Goal: Information Seeking & Learning: Learn about a topic

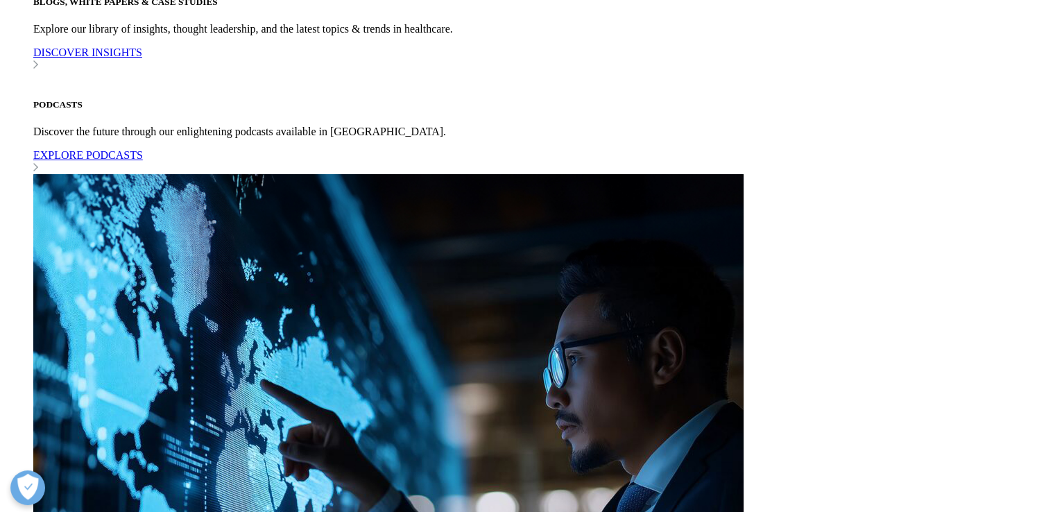
scroll to position [777, 0]
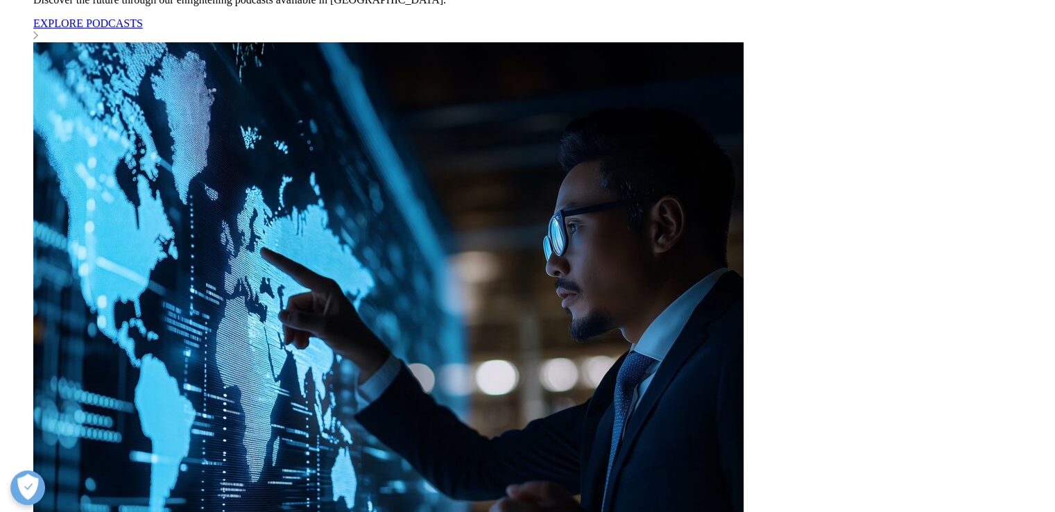
scroll to position [899, 0]
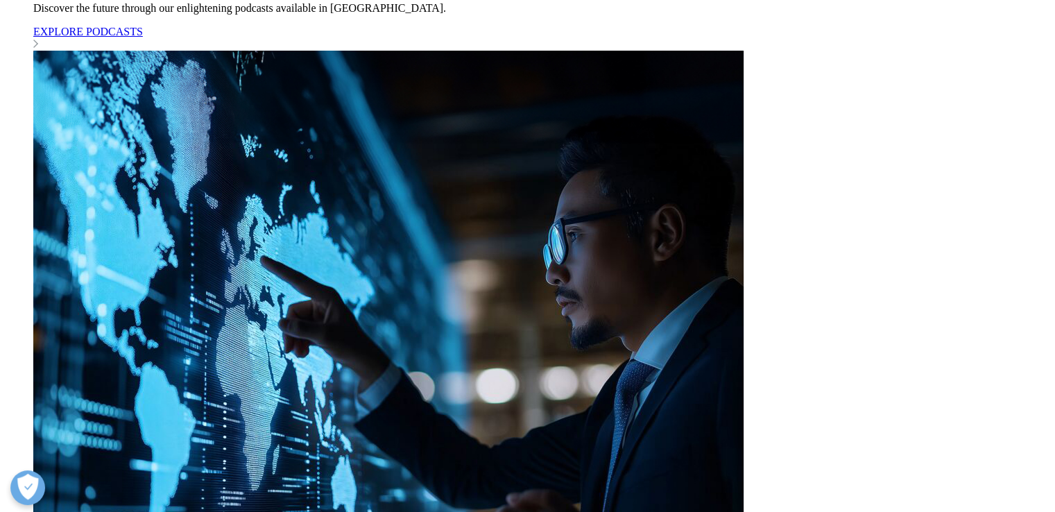
drag, startPoint x: 716, startPoint y: 95, endPoint x: 435, endPoint y: 131, distance: 283.3
copy p "Authorized generics historically do not contract for access with payer rebates …"
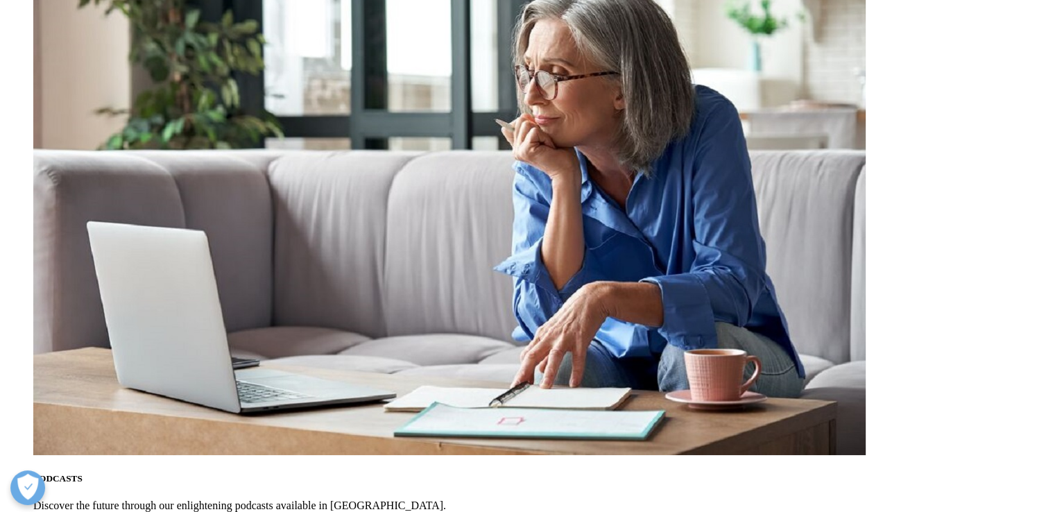
scroll to position [959, 0]
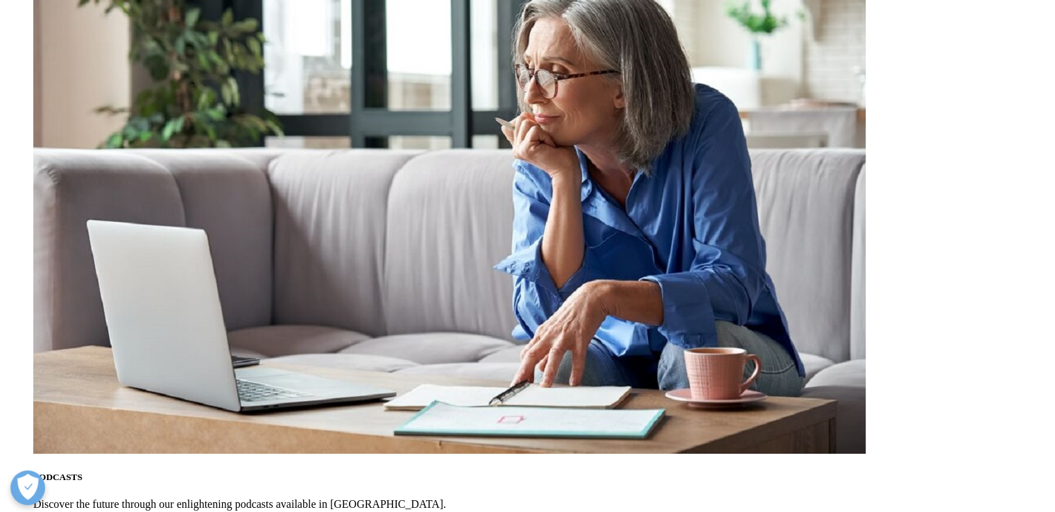
drag, startPoint x: 254, startPoint y: 99, endPoint x: 613, endPoint y: 135, distance: 361.2
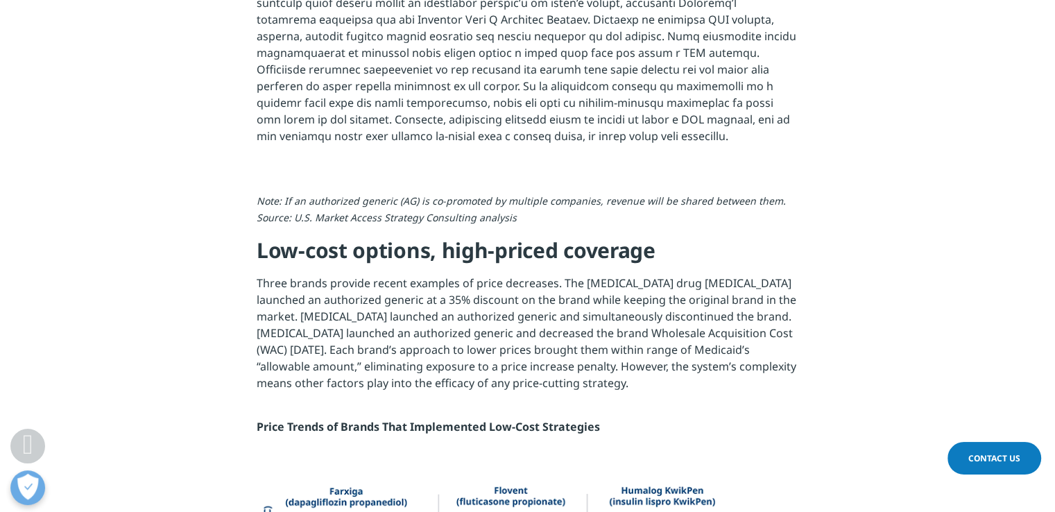
copy p "Moreover, authorized generics might be priced to avoid a CPI penalty, but if th…"
click at [394, 169] on img at bounding box center [528, 169] width 542 height 0
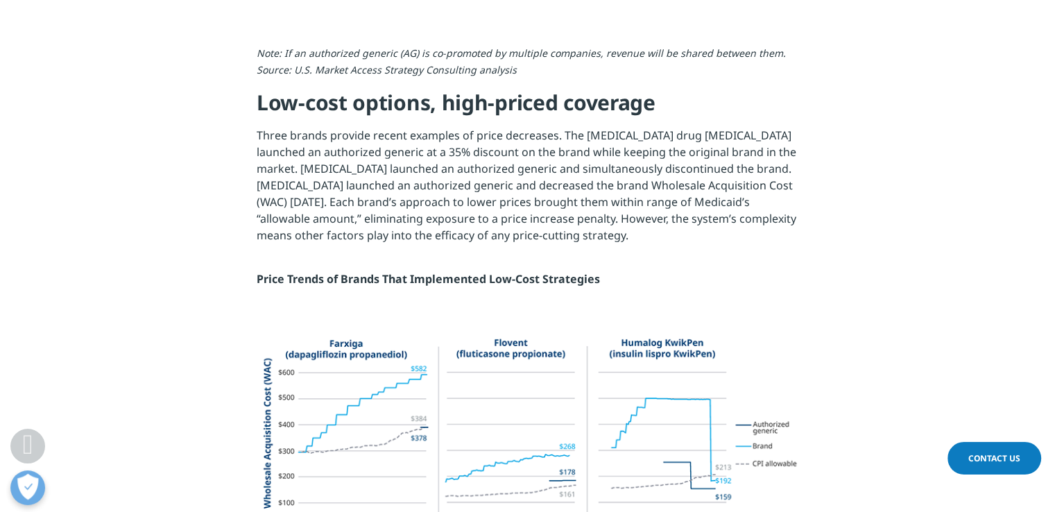
scroll to position [1103, 0]
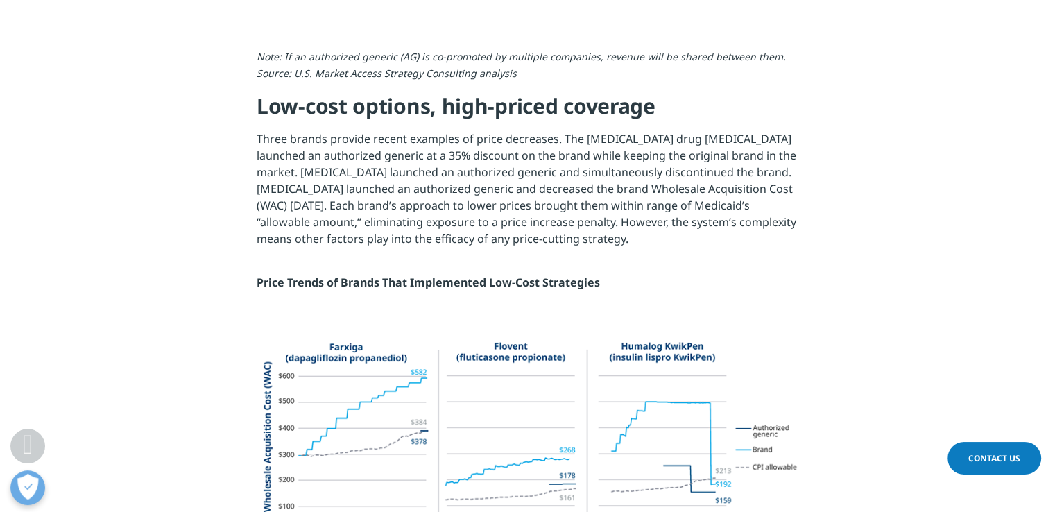
click at [584, 24] on img at bounding box center [528, 24] width 542 height 0
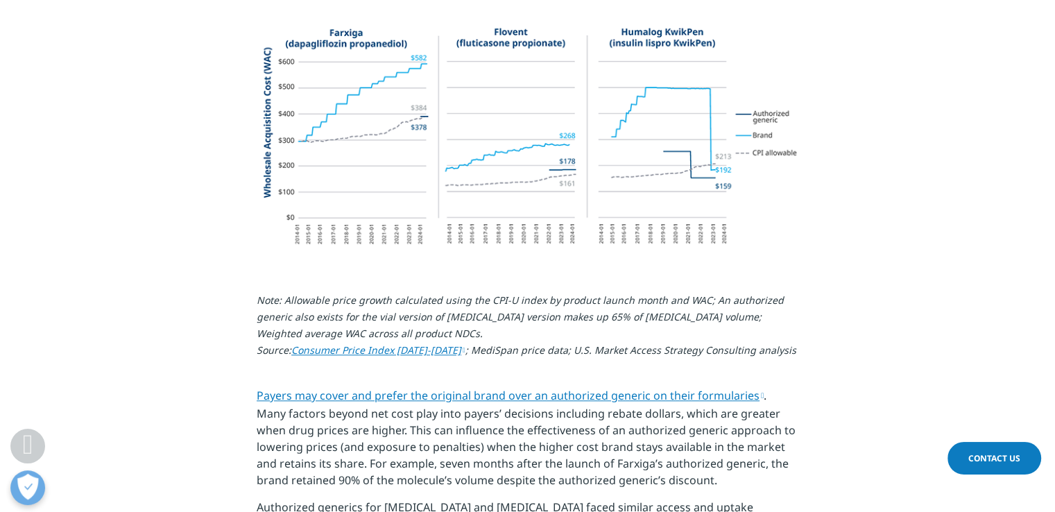
scroll to position [1417, 0]
drag, startPoint x: 559, startPoint y: 77, endPoint x: 774, endPoint y: 89, distance: 215.4
copy p "The [MEDICAL_DATA] drug [MEDICAL_DATA] launched an authorized generic at a 35% …"
click at [189, 242] on section "The American Rescue Plan Act (ARPA) removed a cap on the total amount of inflat…" at bounding box center [527, 222] width 1055 height 2091
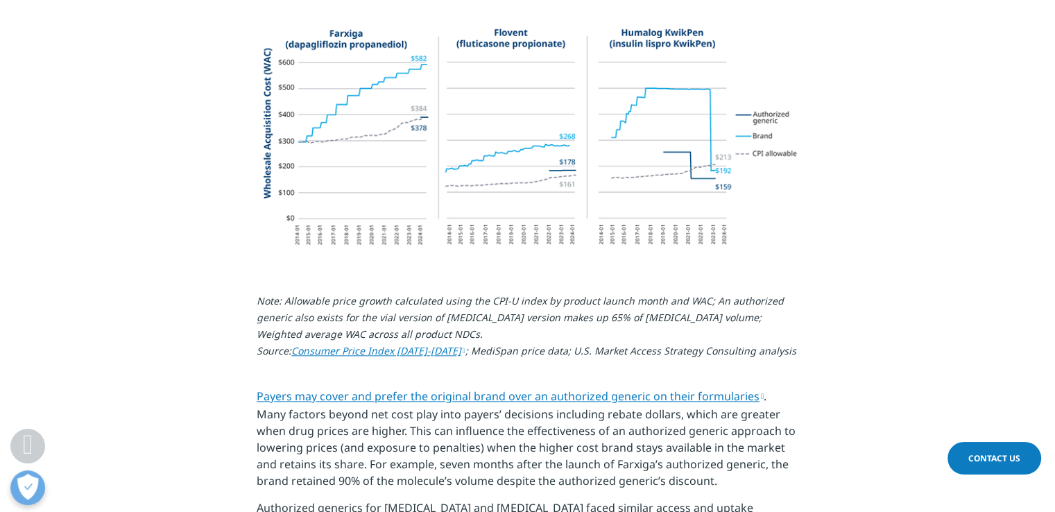
drag, startPoint x: 697, startPoint y: 109, endPoint x: 765, endPoint y: 131, distance: 71.5
copy p "[MEDICAL_DATA] launched an authorized generic and decreased the brand Wholesale…"
drag, startPoint x: 767, startPoint y: 128, endPoint x: 520, endPoint y: 183, distance: 253.7
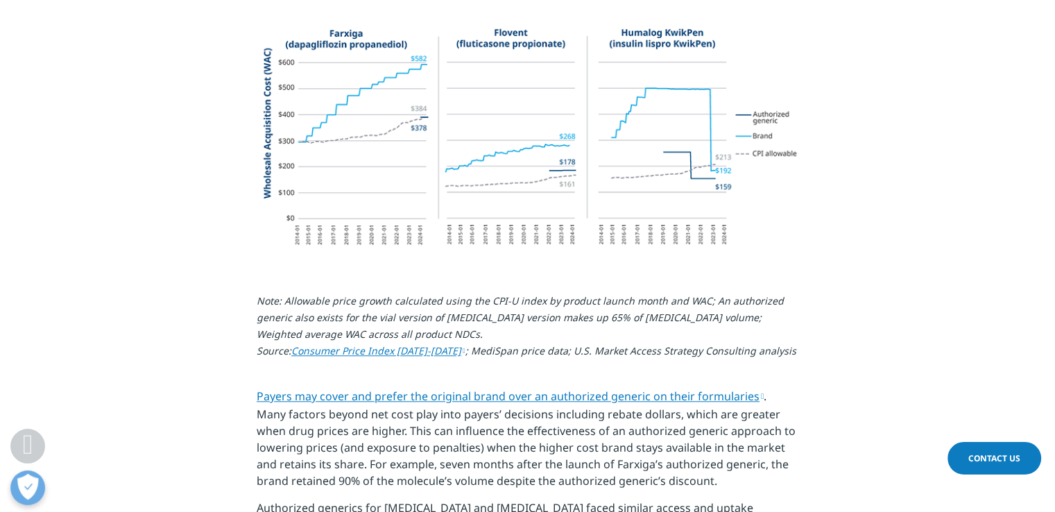
copy p "Each brand’s approach to lower prices brought them within range of Medicaid’s “…"
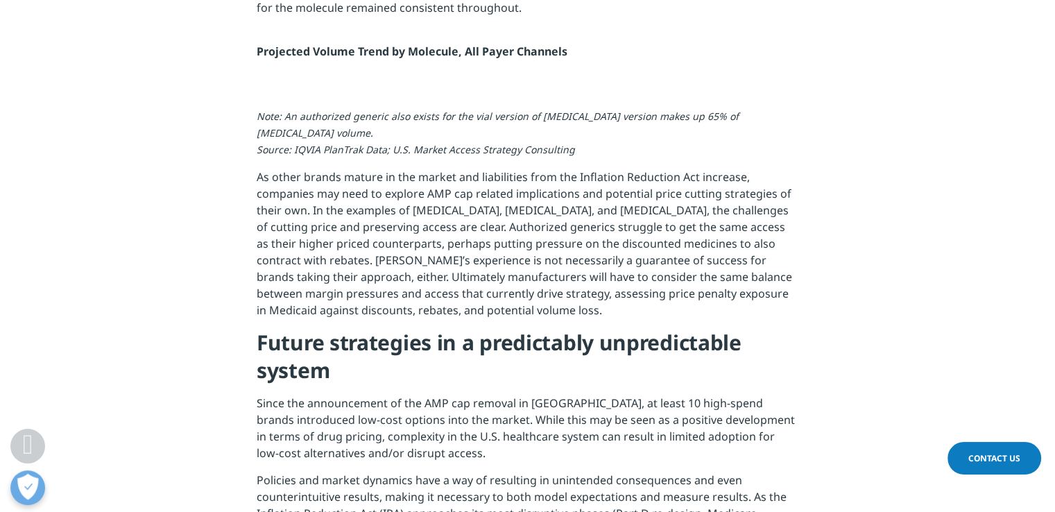
scroll to position [2034, 0]
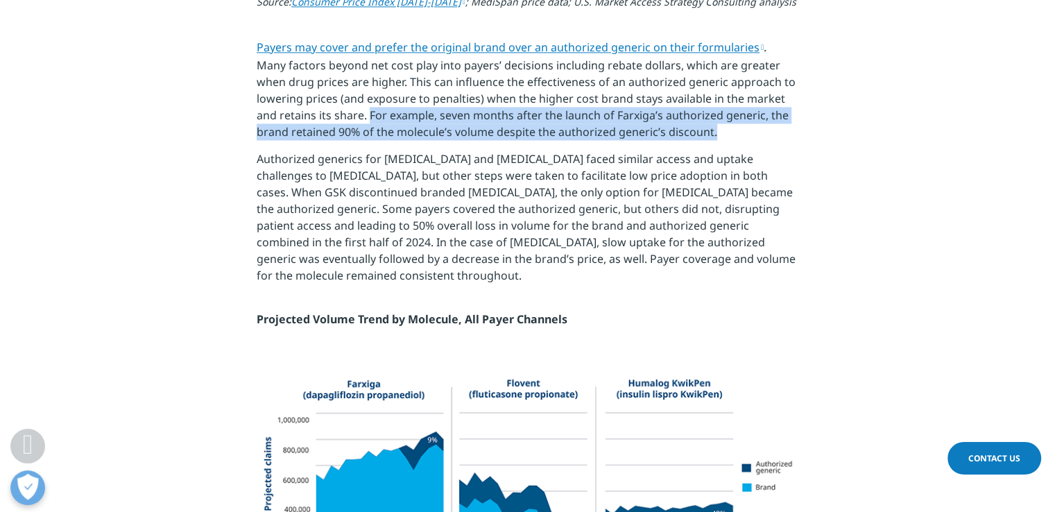
drag, startPoint x: 370, startPoint y: 97, endPoint x: 711, endPoint y: 116, distance: 341.8
click at [711, 116] on p "Payers may cover and prefer the original brand over an authorized generic on th…" at bounding box center [528, 95] width 542 height 112
copy p "For example, seven months after the launch of Farxiga’s authorized generic, the…"
click at [388, 109] on p "Payers may cover and prefer the original brand over an authorized generic on th…" at bounding box center [528, 95] width 542 height 112
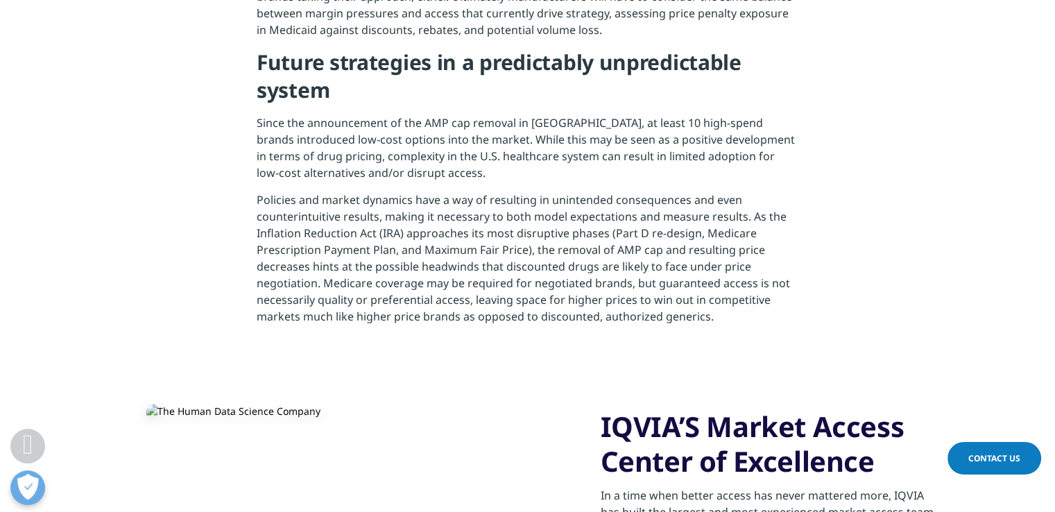
scroll to position [2852, 0]
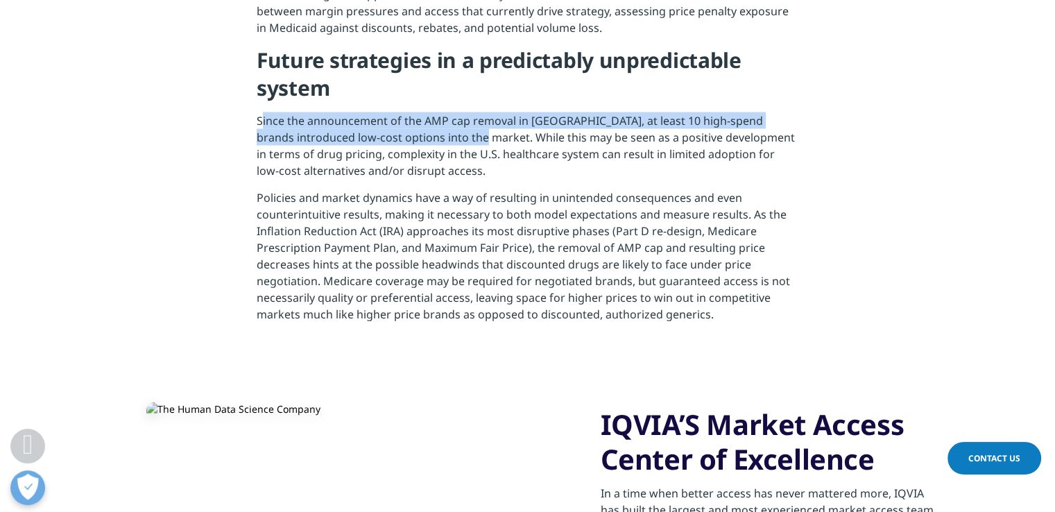
drag, startPoint x: 259, startPoint y: 85, endPoint x: 429, endPoint y: 104, distance: 171.8
click at [429, 112] on p "Since the announcement of the AMP cap removal in [GEOGRAPHIC_DATA], at least 10…" at bounding box center [528, 150] width 542 height 77
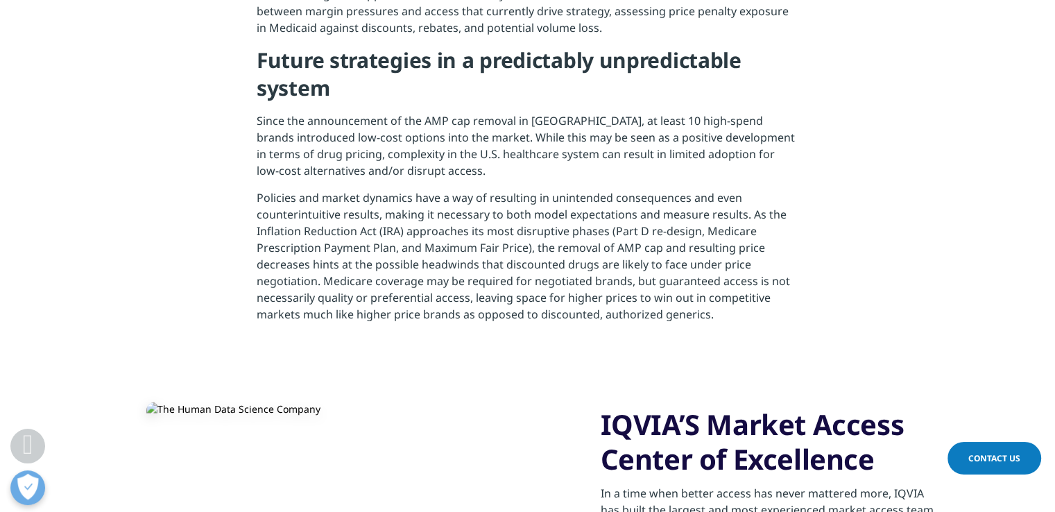
click at [418, 142] on p "Since the announcement of the AMP cap removal in [GEOGRAPHIC_DATA], at least 10…" at bounding box center [528, 150] width 542 height 77
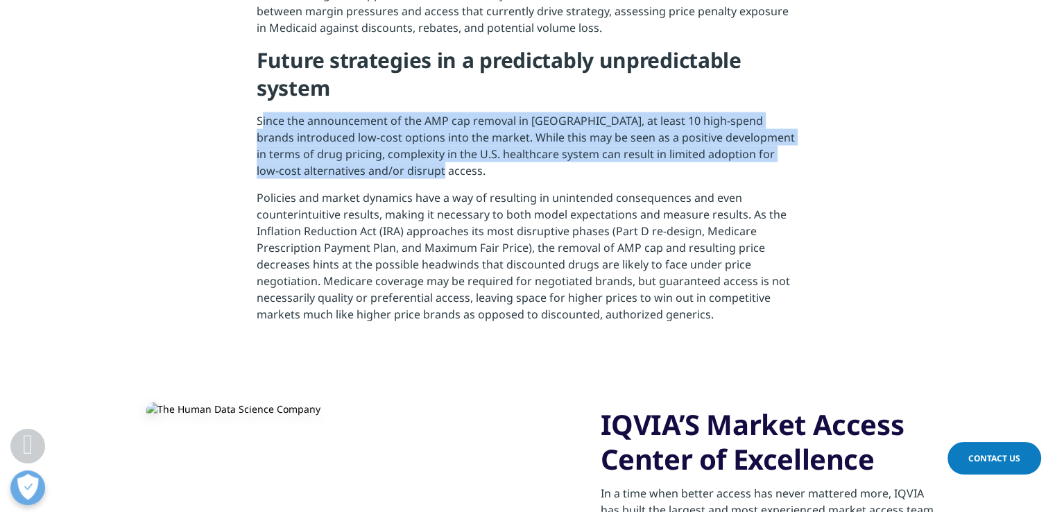
drag, startPoint x: 387, startPoint y: 130, endPoint x: 253, endPoint y: 94, distance: 139.3
copy p "Since the announcement of the AMP cap removal in [GEOGRAPHIC_DATA], at least 10…"
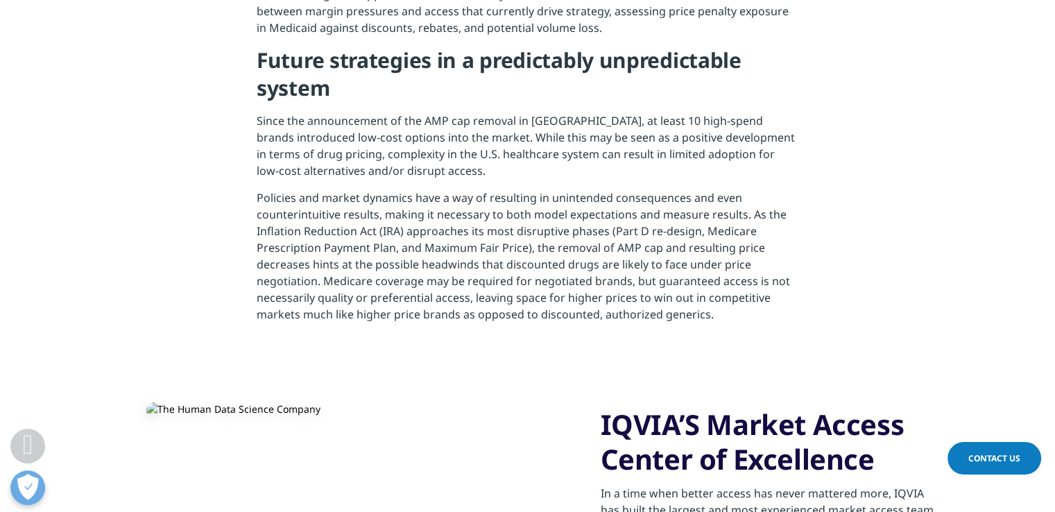
click at [450, 287] on p "Policies and market dynamics have a way of resulting in unintended consequences…" at bounding box center [528, 261] width 542 height 144
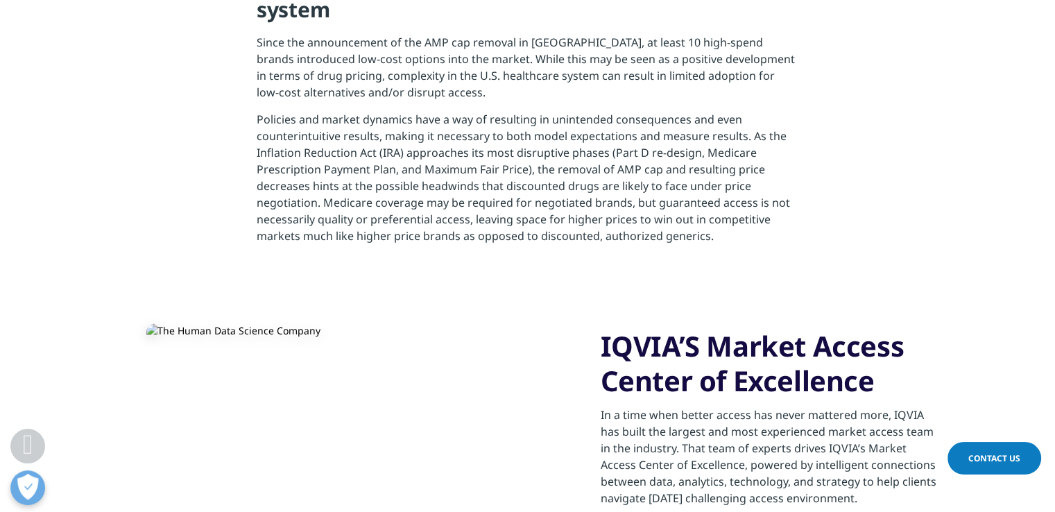
scroll to position [2937, 0]
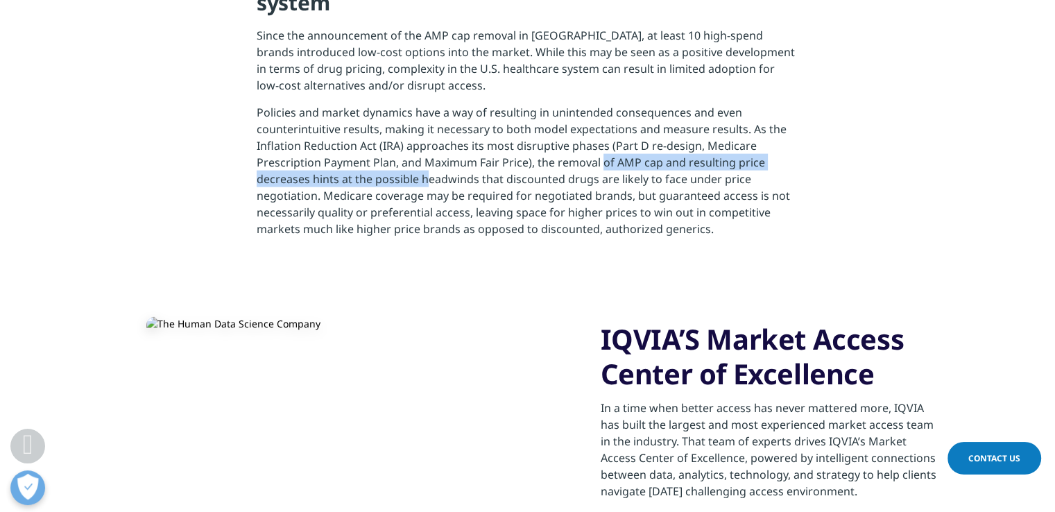
drag, startPoint x: 419, startPoint y: 148, endPoint x: 595, endPoint y: 133, distance: 176.1
click at [595, 133] on p "Policies and market dynamics have a way of resulting in unintended consequences…" at bounding box center [528, 176] width 542 height 144
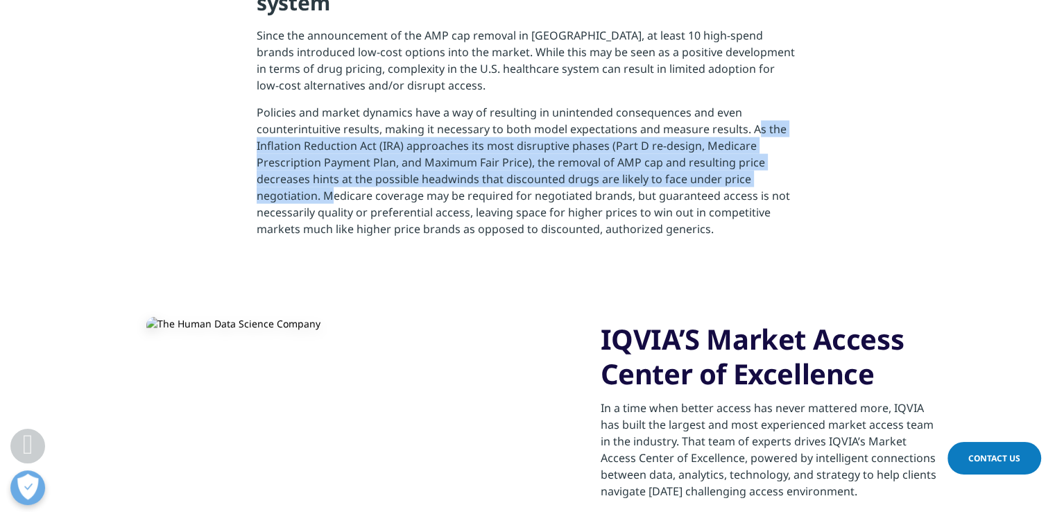
drag, startPoint x: 749, startPoint y: 96, endPoint x: 321, endPoint y: 165, distance: 433.5
click at [321, 165] on p "Policies and market dynamics have a way of resulting in unintended consequences…" at bounding box center [528, 176] width 542 height 144
copy p "As the Inflation Reduction Act (IRA) approaches its most disruptive phases (Par…"
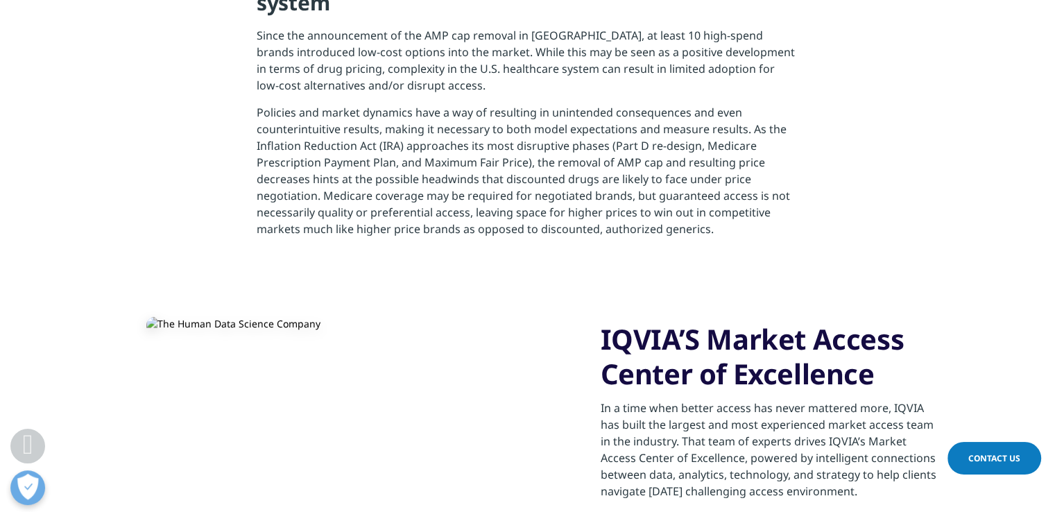
click at [569, 282] on div "IQVIA’S Market Access Center of Excellence In a time when better access has nev…" at bounding box center [528, 446] width 819 height 329
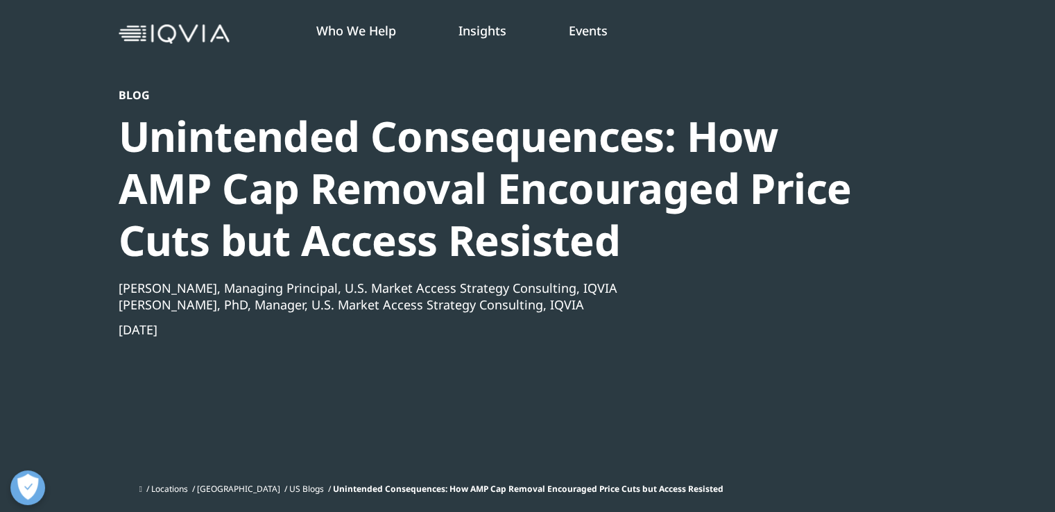
scroll to position [46, 0]
